Goal: Information Seeking & Learning: Check status

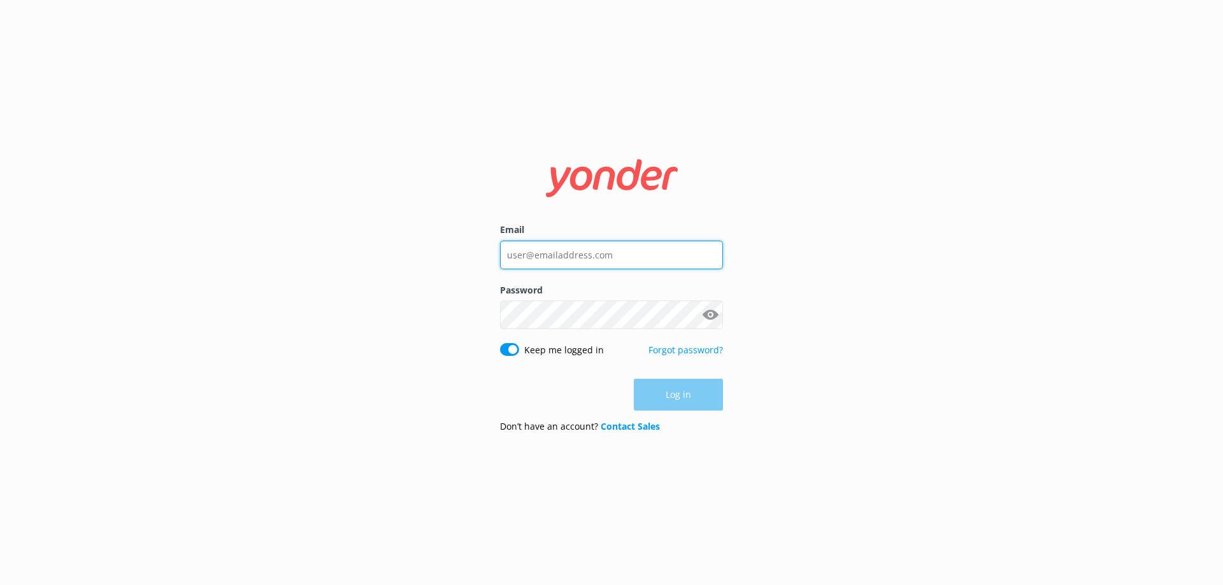
type input "[EMAIL_ADDRESS][DOMAIN_NAME]"
click at [685, 399] on div "Log in" at bounding box center [611, 395] width 223 height 32
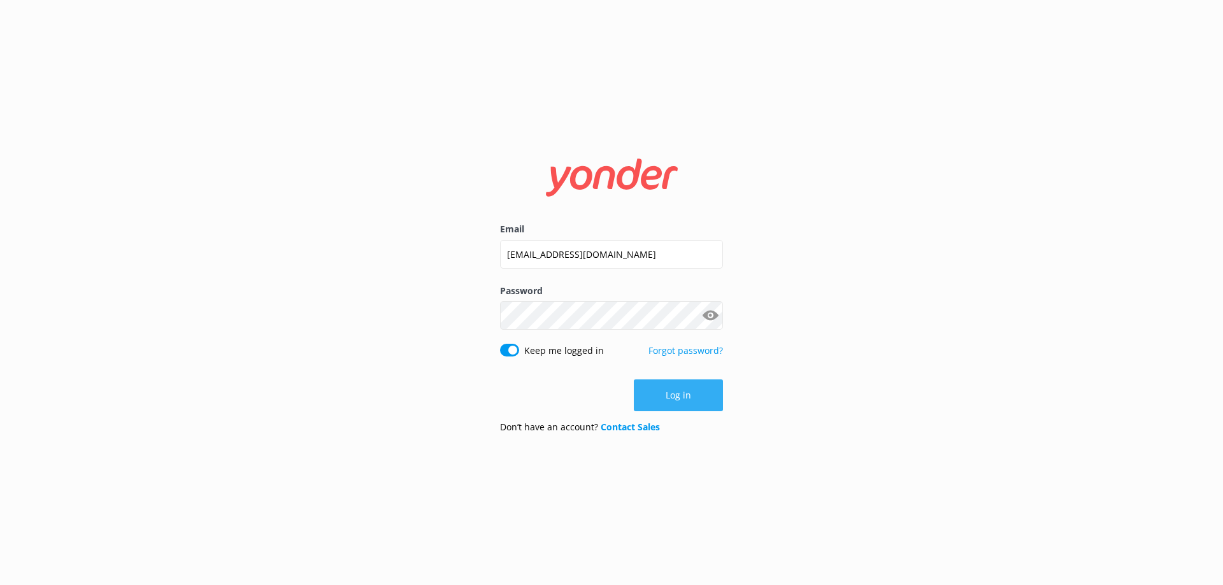
click at [694, 383] on button "Log in" at bounding box center [678, 396] width 89 height 32
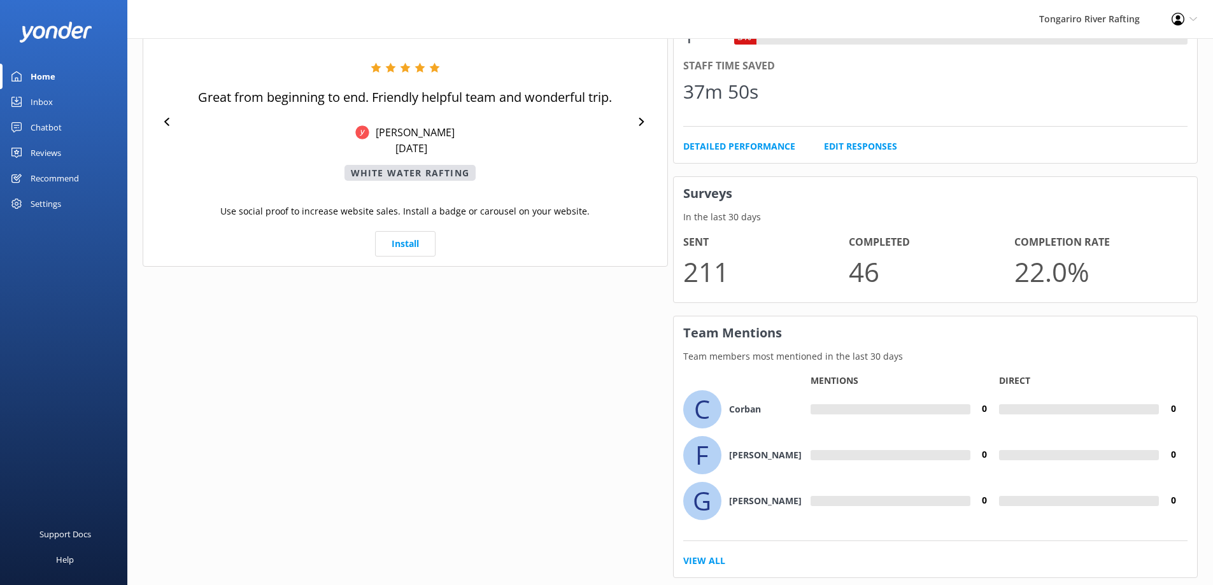
scroll to position [753, 0]
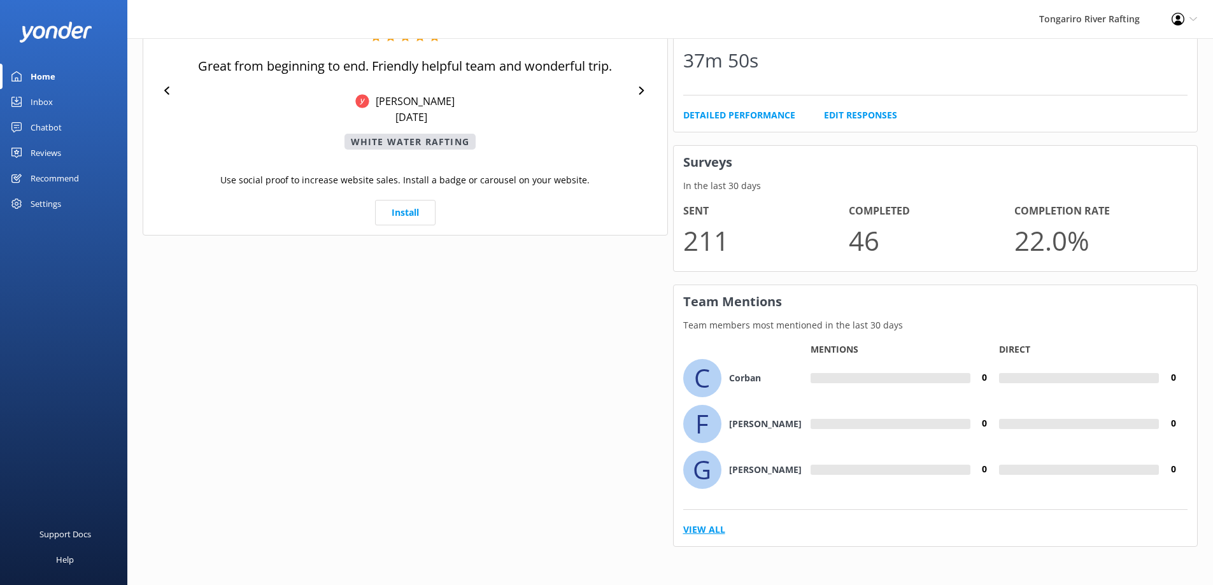
click at [713, 527] on link "View All" at bounding box center [704, 530] width 42 height 14
